Goal: Task Accomplishment & Management: Manage account settings

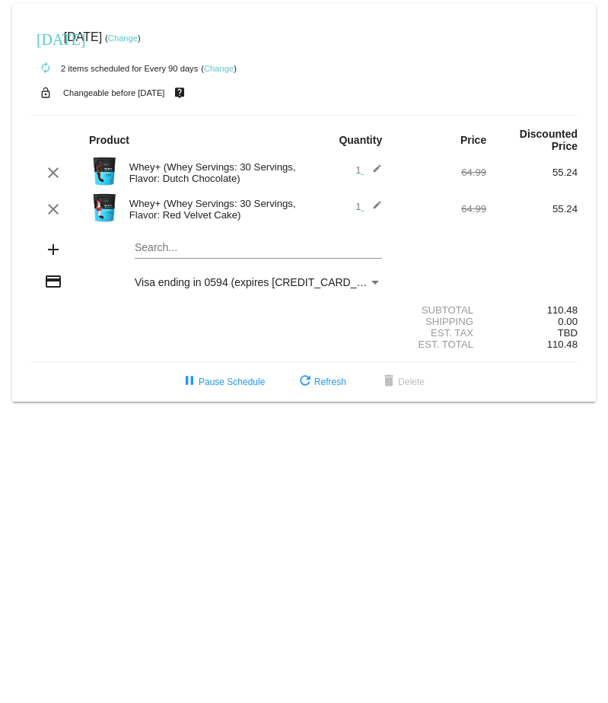
click at [378, 164] on mat-icon "edit" at bounding box center [373, 173] width 18 height 18
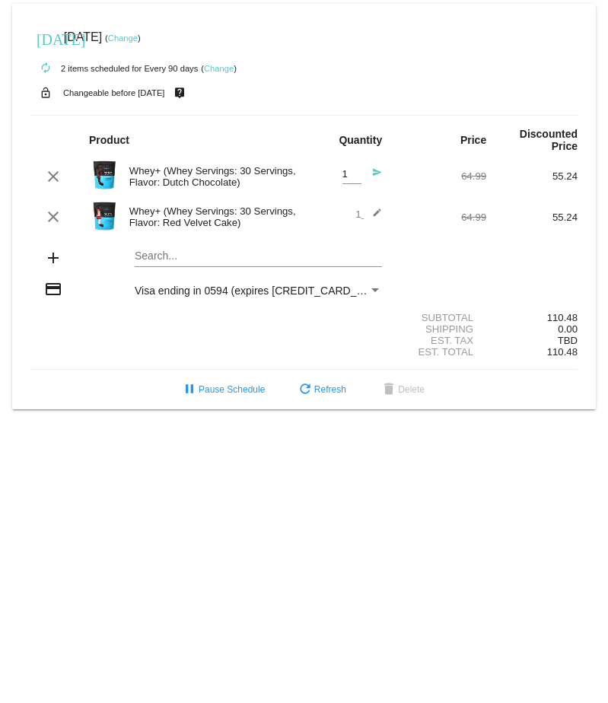
click at [97, 160] on img at bounding box center [104, 175] width 30 height 30
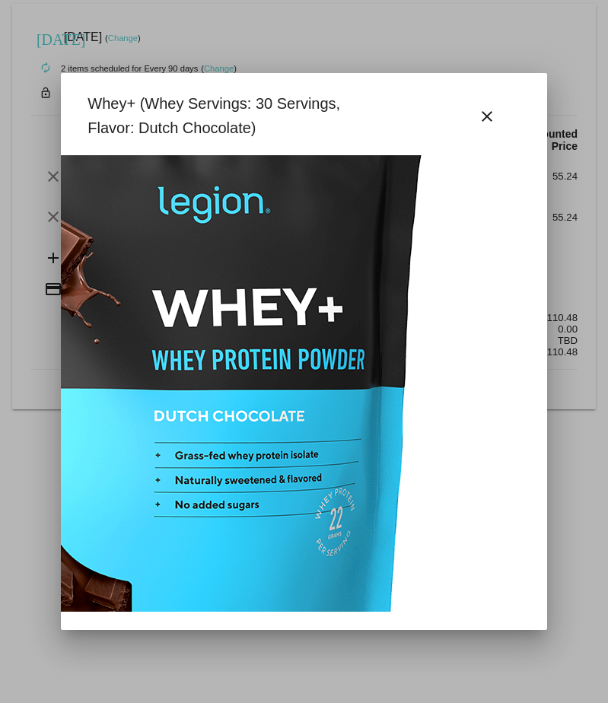
scroll to position [0, 323]
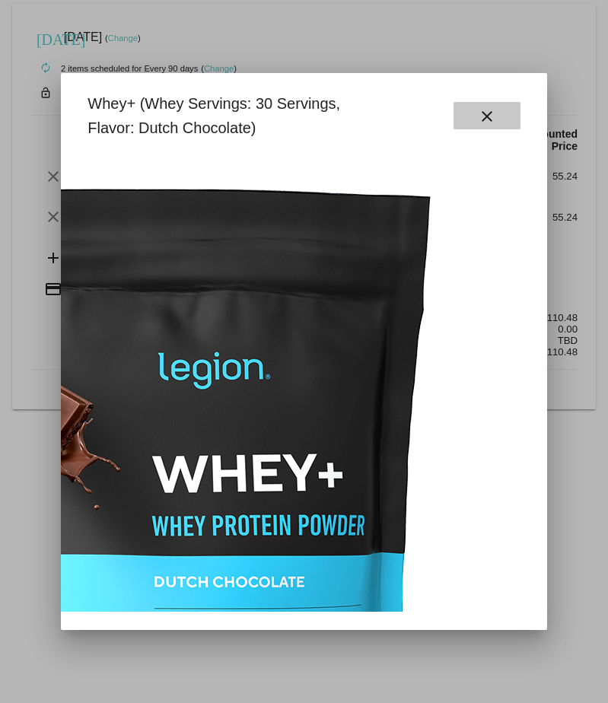
click at [484, 120] on mat-icon "close" at bounding box center [487, 116] width 18 height 18
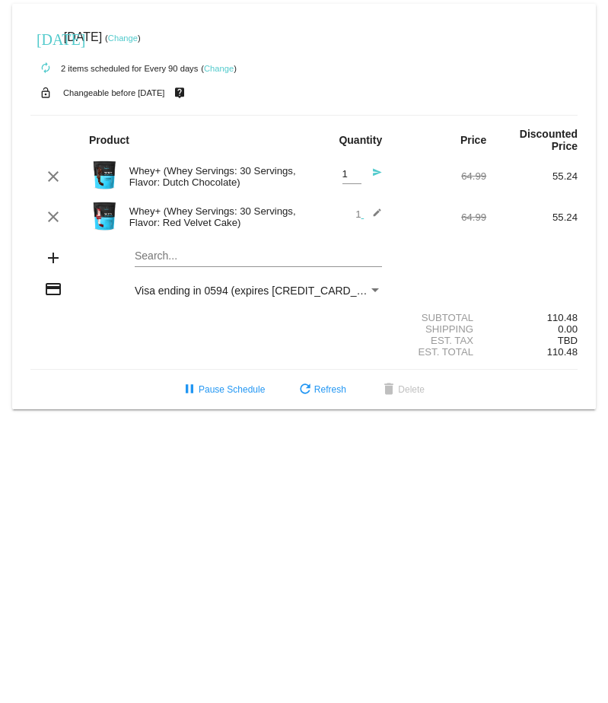
click at [375, 167] on mat-icon "send" at bounding box center [373, 176] width 18 height 18
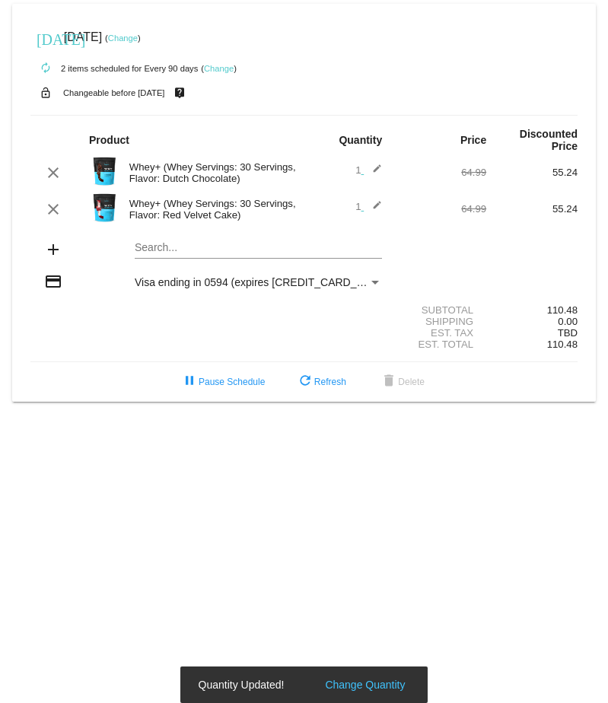
click at [379, 164] on mat-icon "edit" at bounding box center [373, 173] width 18 height 18
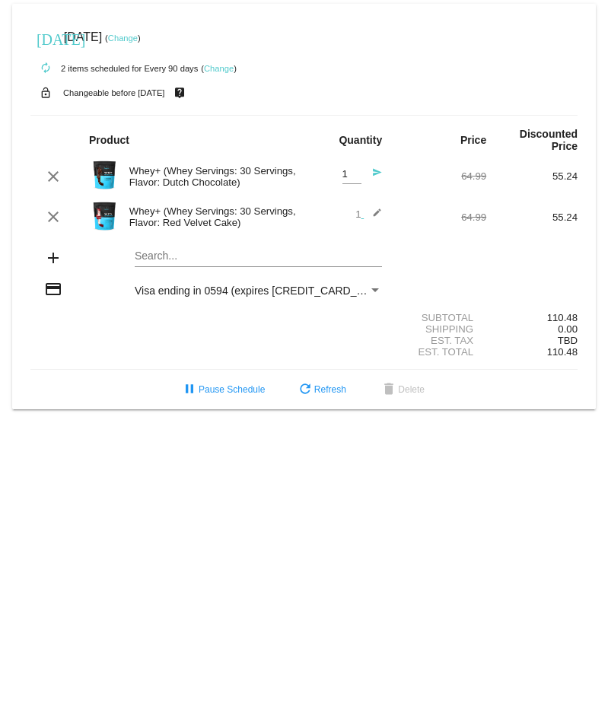
click at [218, 165] on div "Whey+ (Whey Servings: 30 Servings, Flavor: Dutch Chocolate)" at bounding box center [213, 176] width 183 height 23
click at [127, 165] on div "Whey+ (Whey Servings: 30 Servings, Flavor: Dutch Chocolate)" at bounding box center [213, 176] width 183 height 23
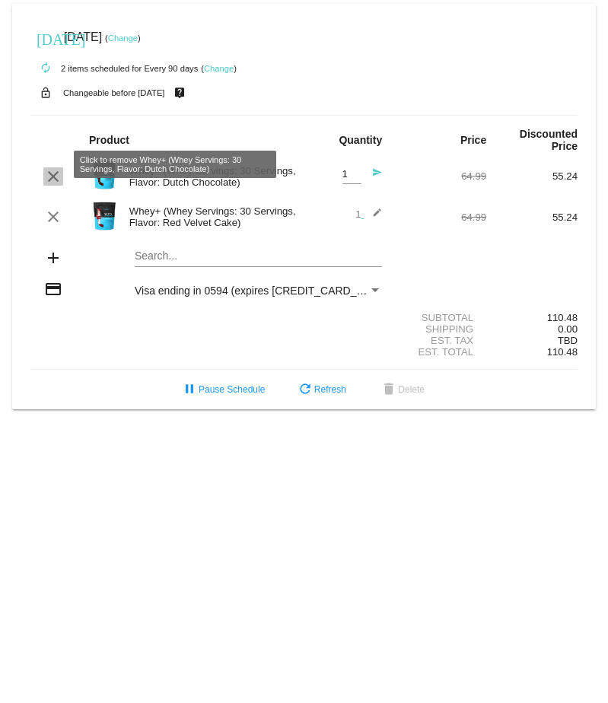
click at [49, 167] on mat-icon "clear" at bounding box center [53, 176] width 18 height 18
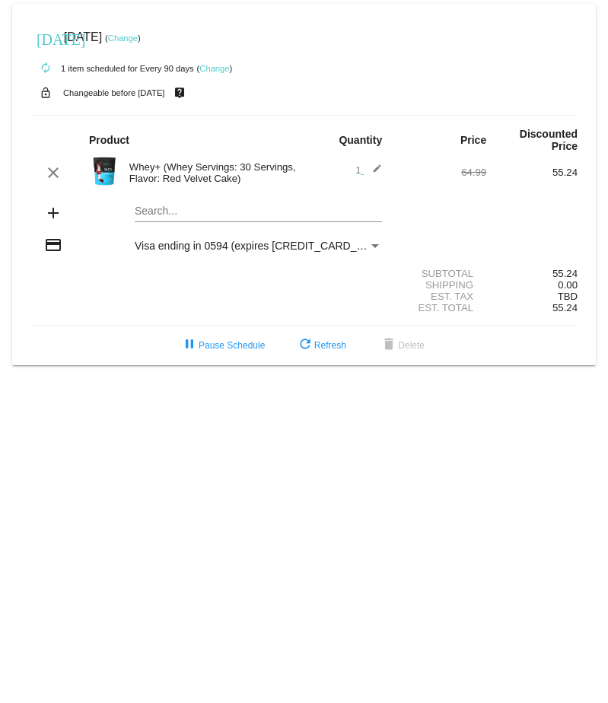
click at [217, 201] on mat-card "[DATE] [DATE] ( Change ) autorenew 1 item scheduled for Every 90 days ( Change …" at bounding box center [304, 185] width 584 height 362
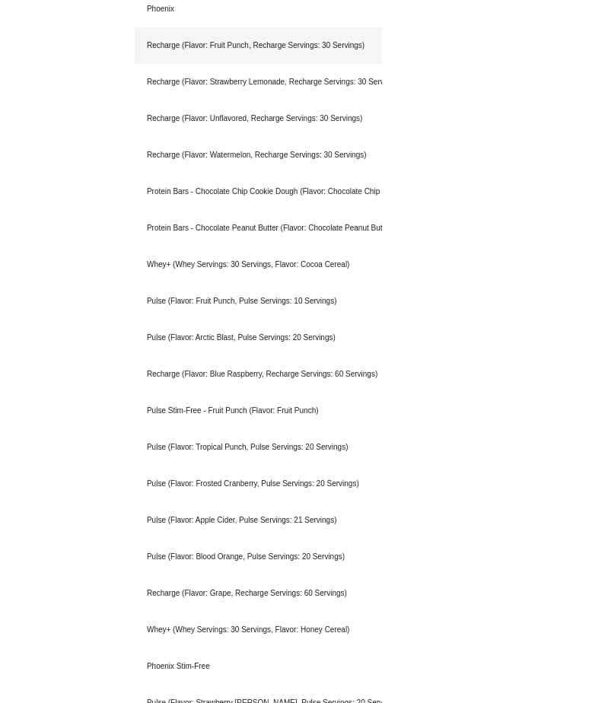
scroll to position [0, 0]
